Goal: Navigation & Orientation: Find specific page/section

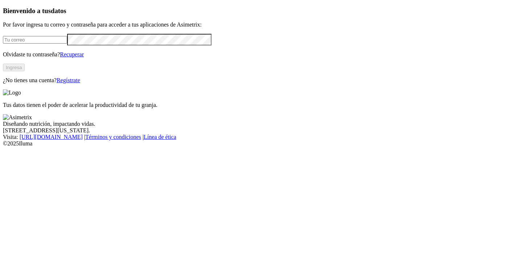
type input "[EMAIL_ADDRESS][PERSON_NAME][DOMAIN_NAME]"
click at [80, 83] on link "Regístrate" at bounding box center [69, 80] width 24 height 6
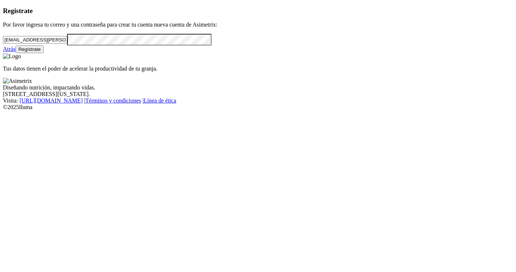
click at [16, 52] on link "Atrás" at bounding box center [9, 49] width 13 height 6
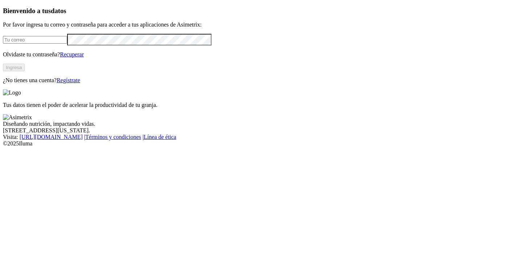
type input "[EMAIL_ADDRESS][PERSON_NAME][DOMAIN_NAME]"
click at [25, 71] on button "Ingresa" at bounding box center [14, 68] width 22 height 8
